Goal: Find specific page/section: Find specific page/section

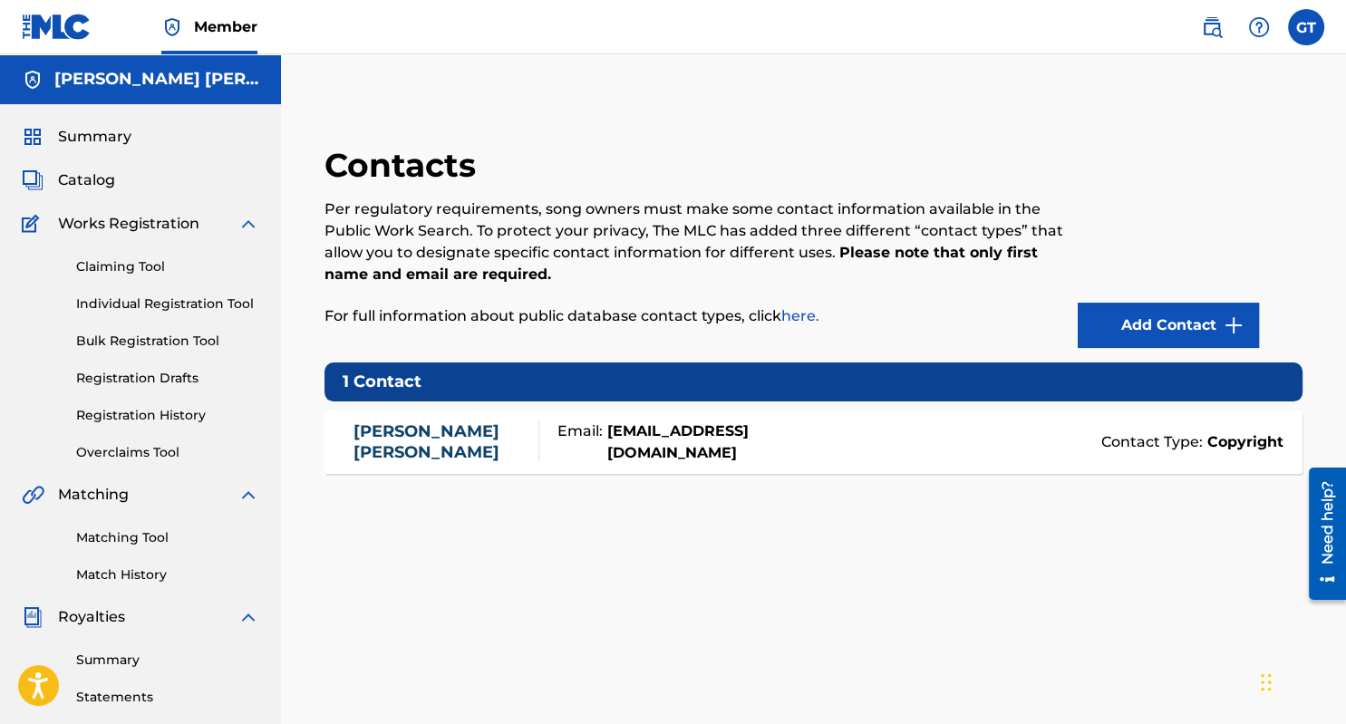
click at [89, 143] on span "Summary" at bounding box center [94, 137] width 73 height 22
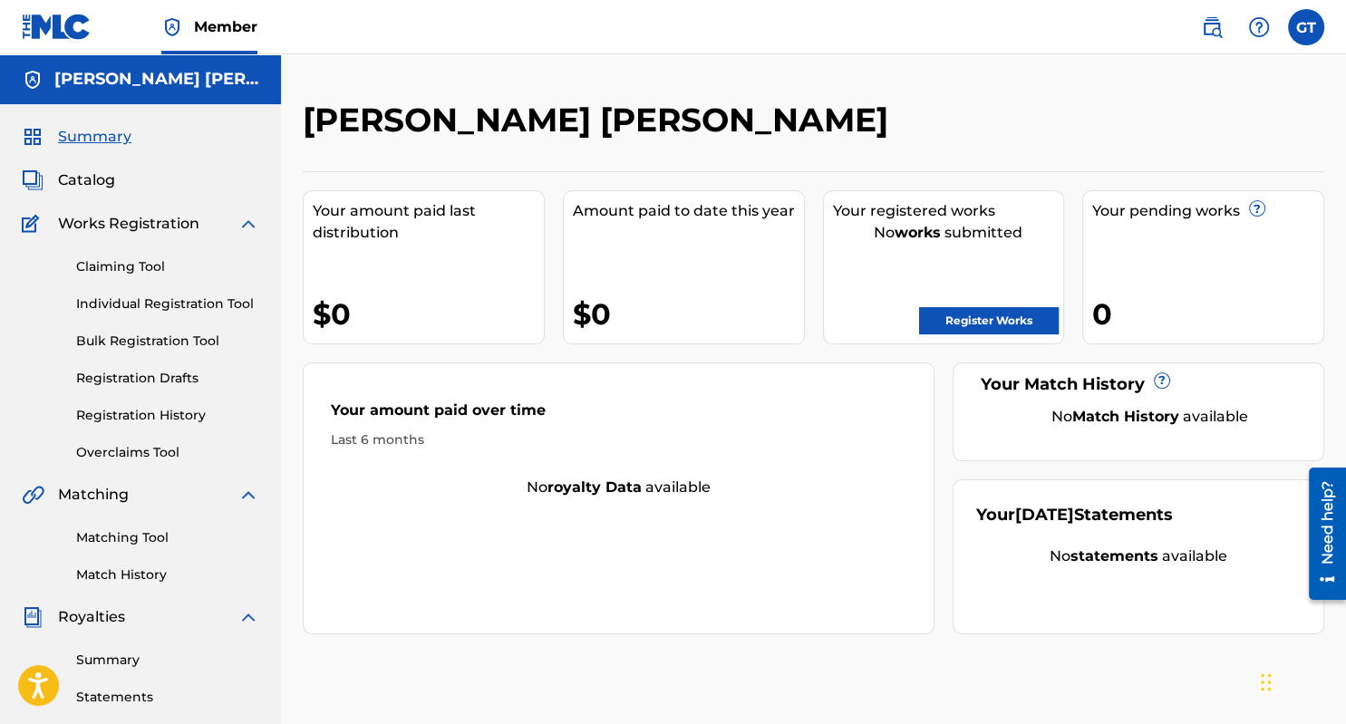
click at [89, 143] on span "Summary" at bounding box center [94, 137] width 73 height 22
click at [95, 179] on span "Catalog" at bounding box center [86, 180] width 57 height 22
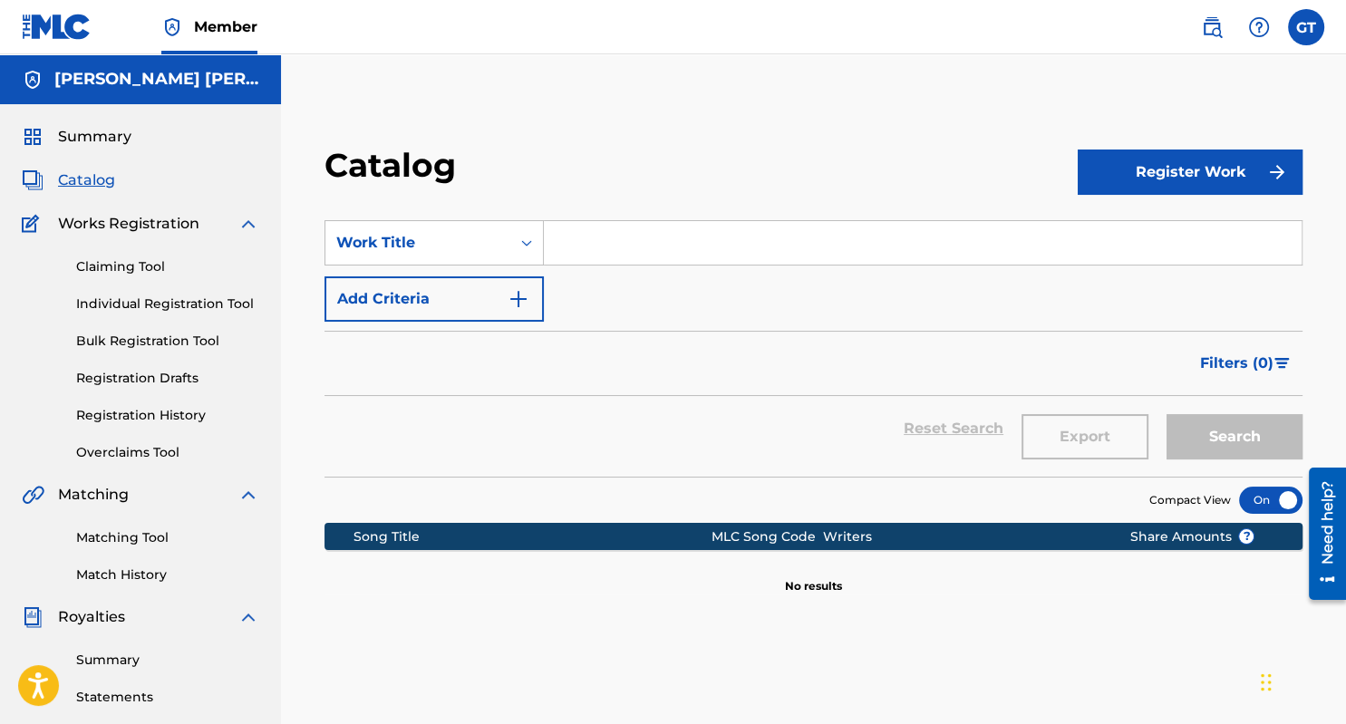
click at [113, 267] on link "Claiming Tool" at bounding box center [167, 266] width 183 height 19
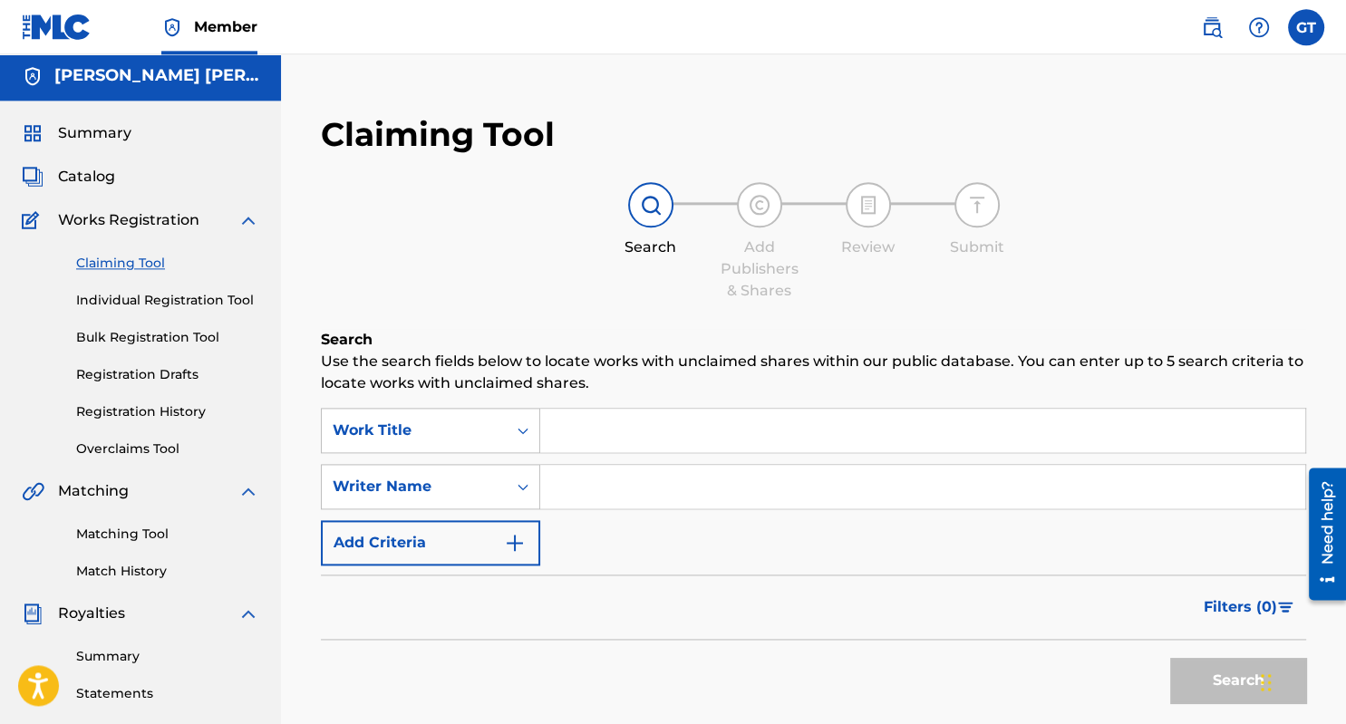
scroll to position [4, 0]
click at [121, 693] on link "Statements" at bounding box center [167, 693] width 183 height 19
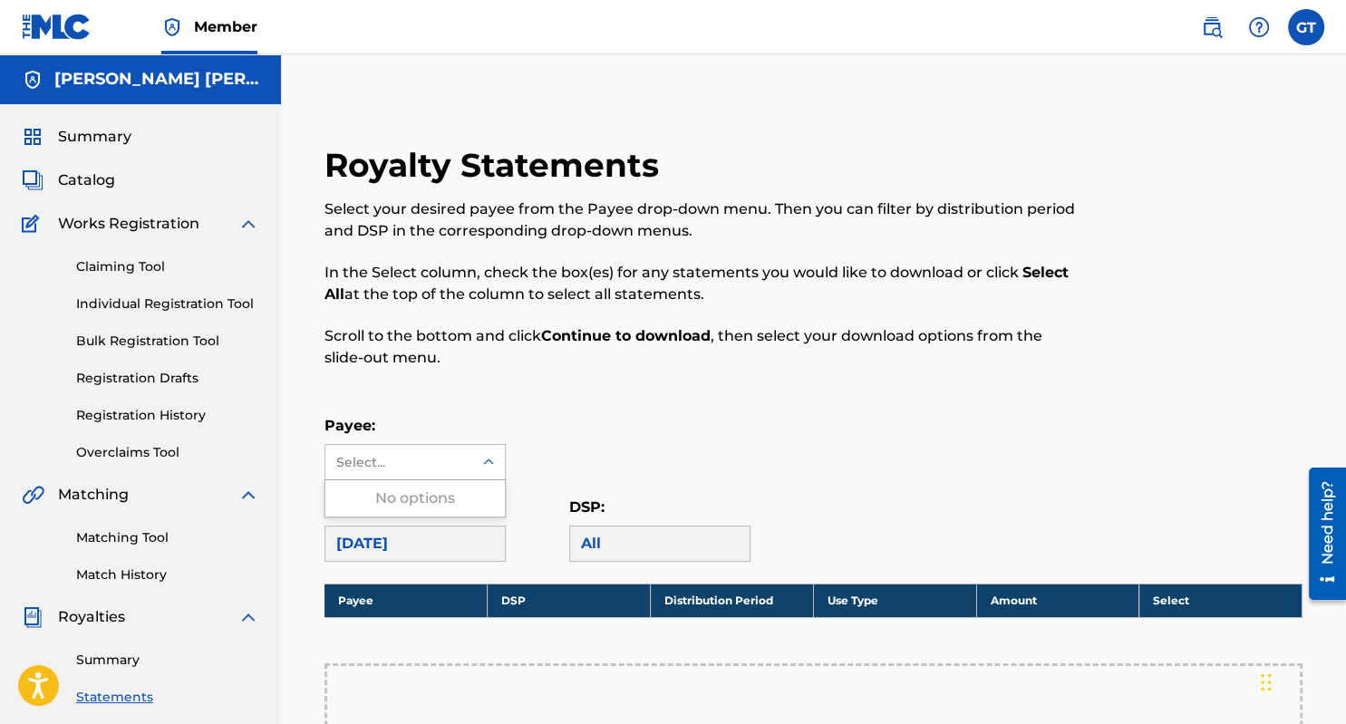
click at [488, 466] on icon at bounding box center [488, 462] width 18 height 18
click at [705, 387] on div "Royalty Statements Select your desired payee from the Payee drop-down menu. The…" at bounding box center [700, 267] width 753 height 245
click at [491, 467] on icon at bounding box center [488, 462] width 18 height 18
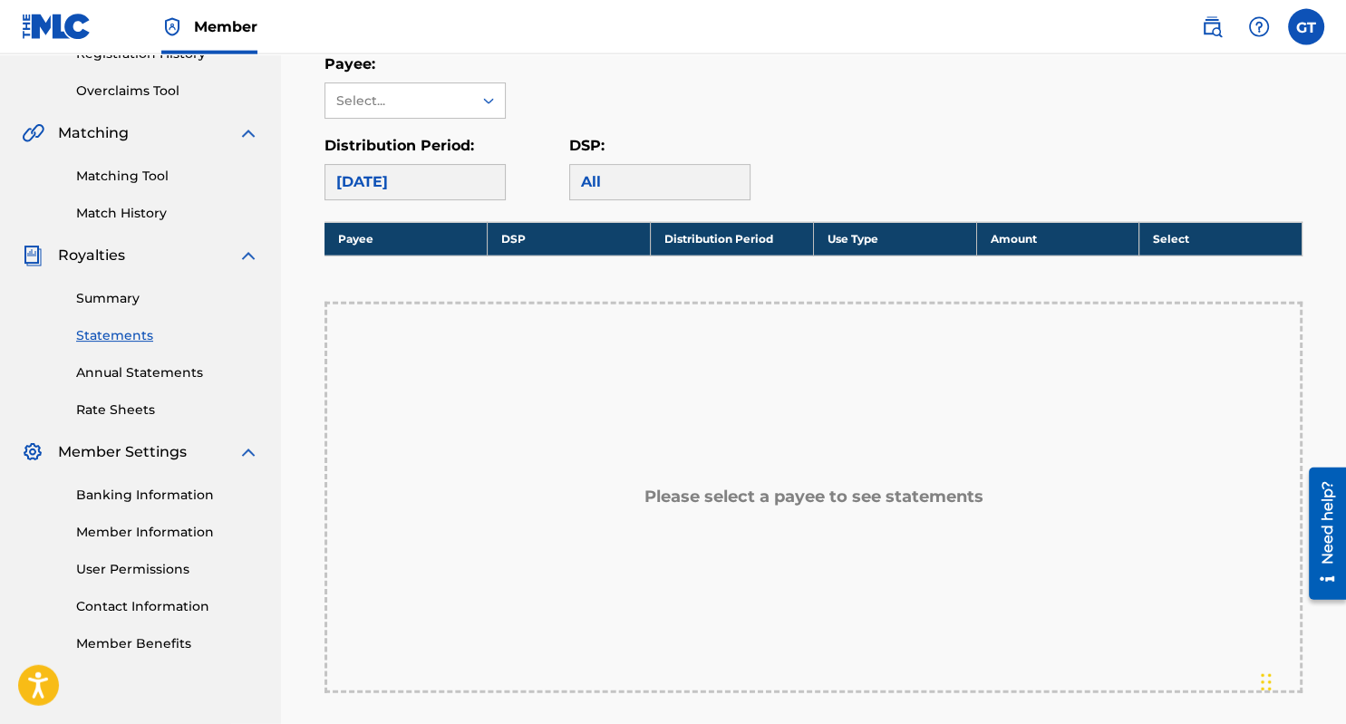
scroll to position [364, 0]
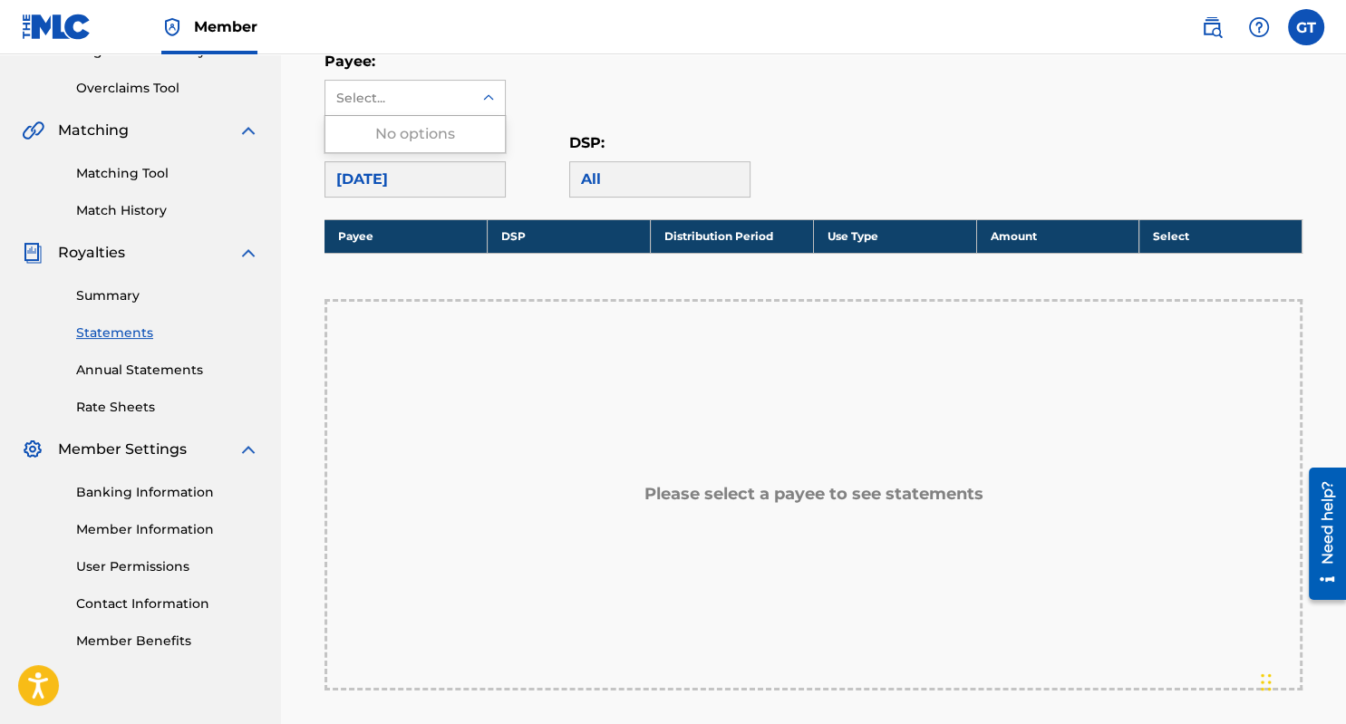
click at [488, 99] on icon at bounding box center [488, 97] width 11 height 6
click at [488, 99] on icon at bounding box center [488, 98] width 11 height 6
click at [379, 91] on div "Select..." at bounding box center [397, 98] width 123 height 19
click at [403, 230] on th "Payee" at bounding box center [405, 236] width 163 height 34
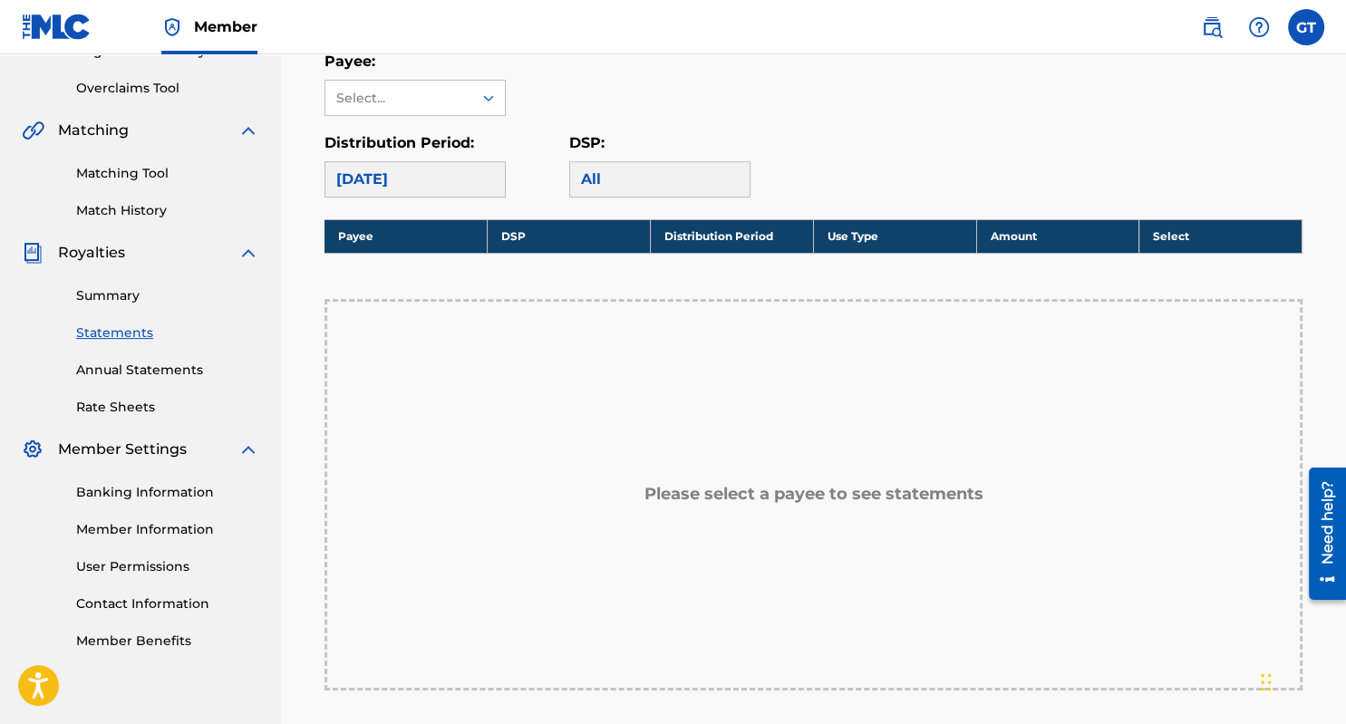
click at [403, 230] on th "Payee" at bounding box center [405, 236] width 163 height 34
click at [522, 234] on th "DSP" at bounding box center [569, 236] width 163 height 34
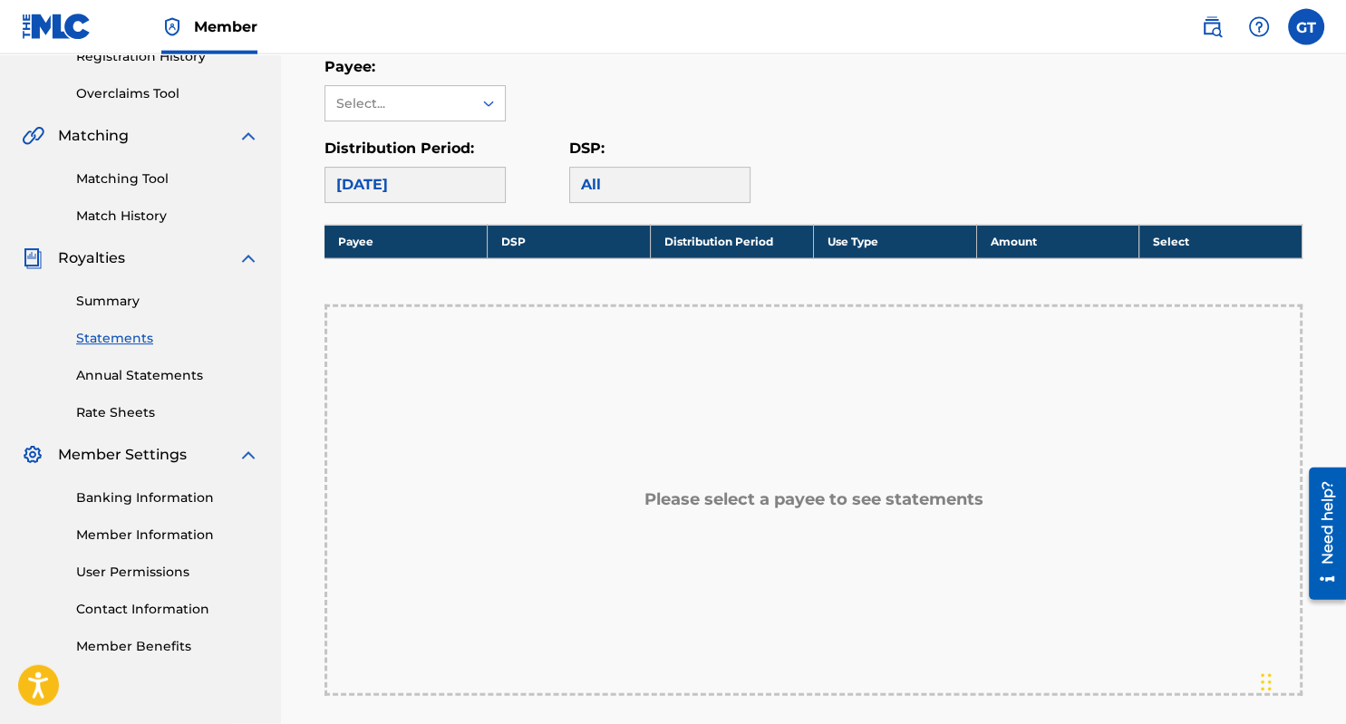
scroll to position [359, 0]
